Goal: Use online tool/utility: Utilize a website feature to perform a specific function

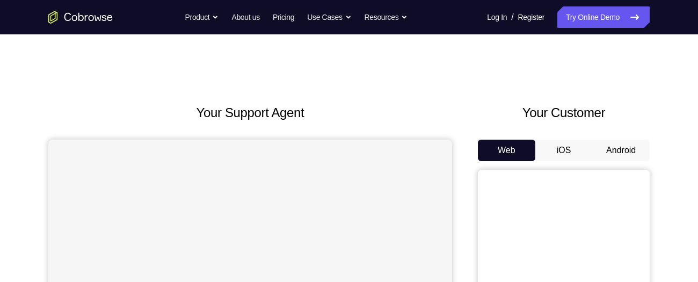
click at [620, 149] on button "Android" at bounding box center [620, 150] width 57 height 21
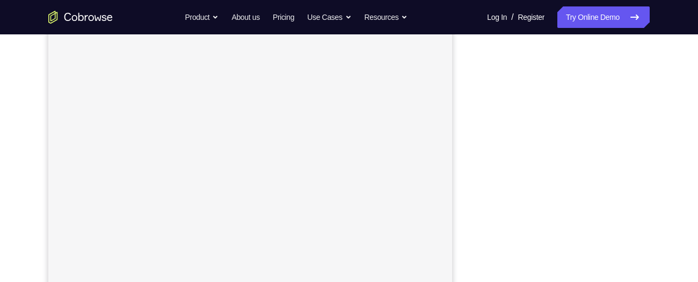
scroll to position [141, 0]
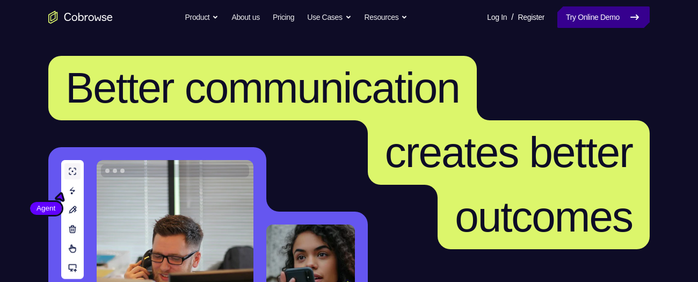
click at [581, 21] on link "Try Online Demo" at bounding box center [604, 16] width 92 height 21
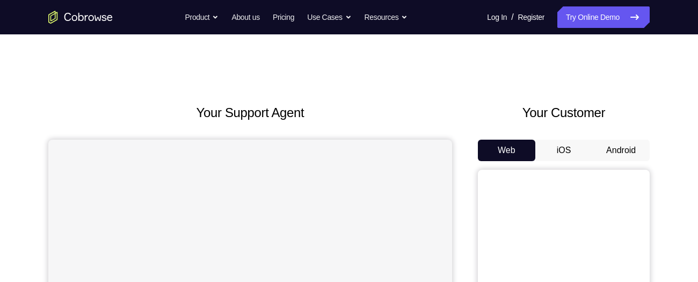
click at [620, 154] on button "Android" at bounding box center [620, 150] width 57 height 21
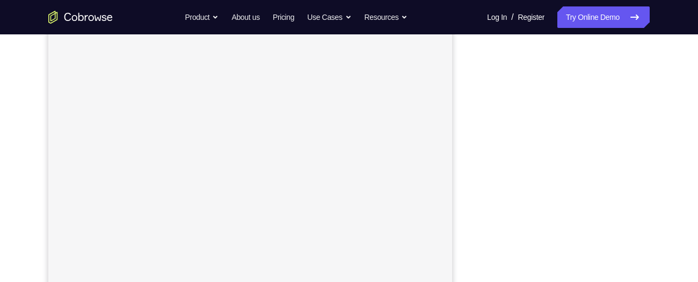
scroll to position [148, 0]
